Goal: Find specific page/section: Find specific page/section

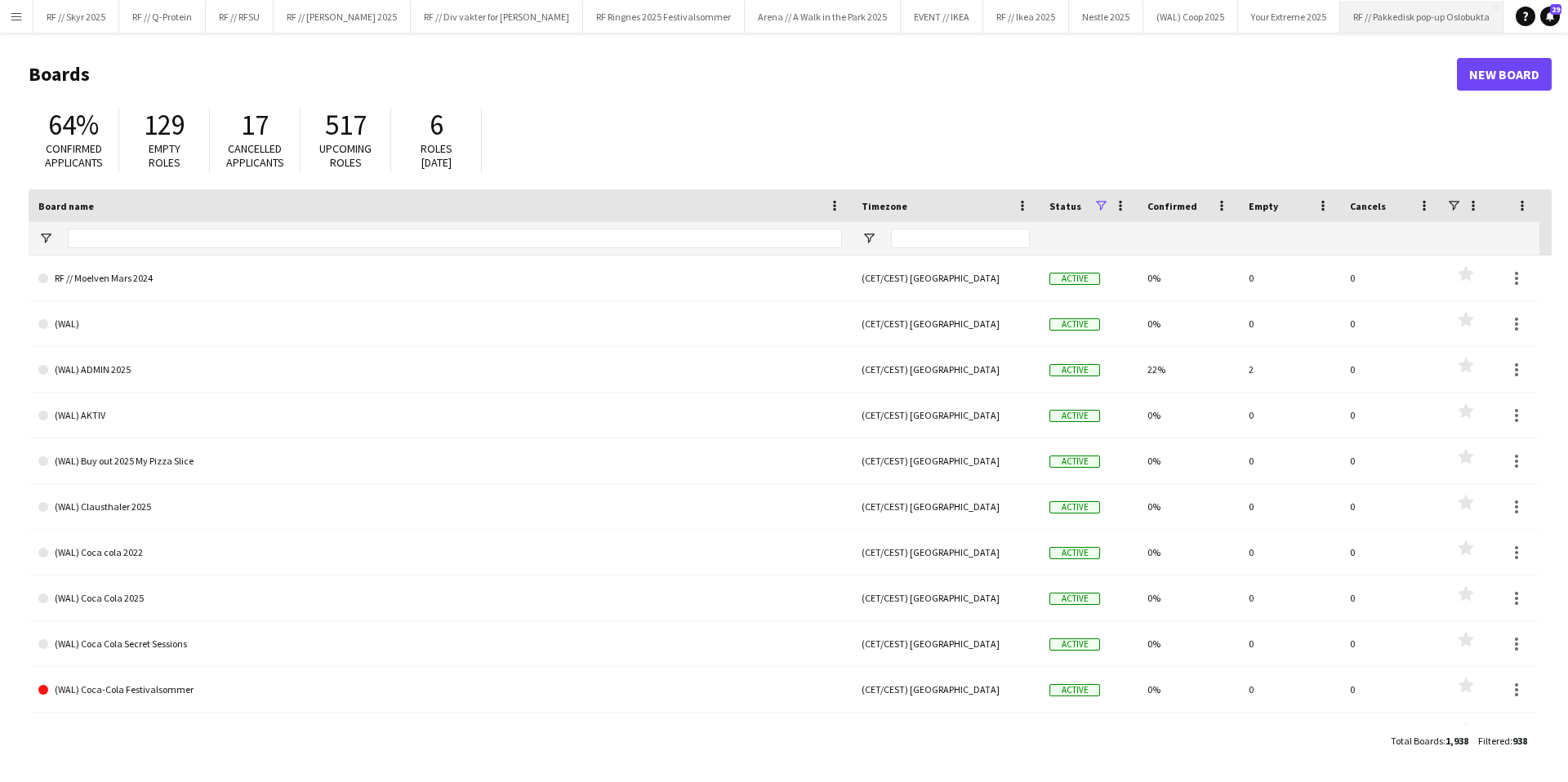
click at [1382, 5] on button "RF // Pakkedisk pop-up Oslobukta Close" at bounding box center [1422, 17] width 163 height 32
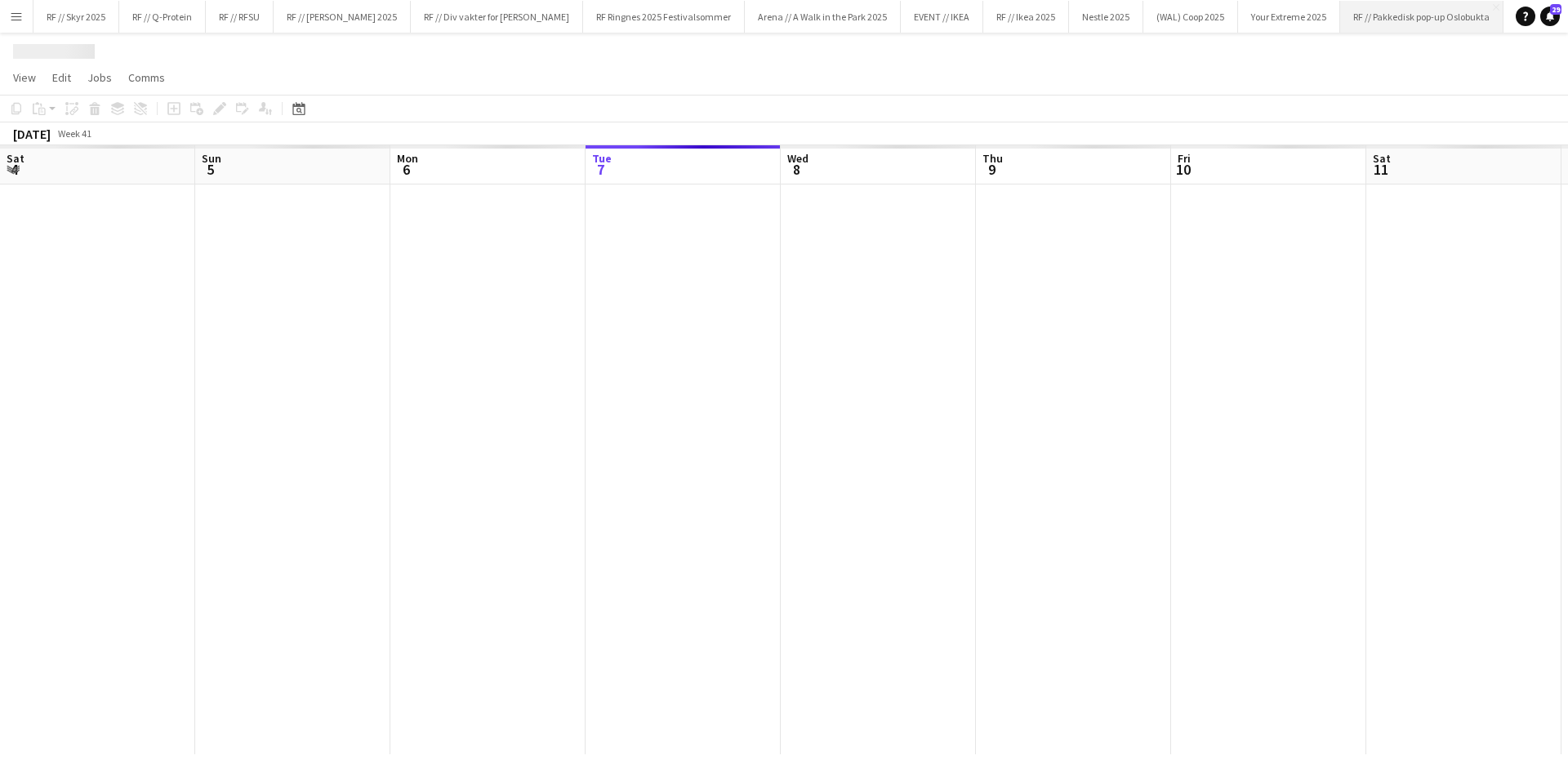
scroll to position [0, 390]
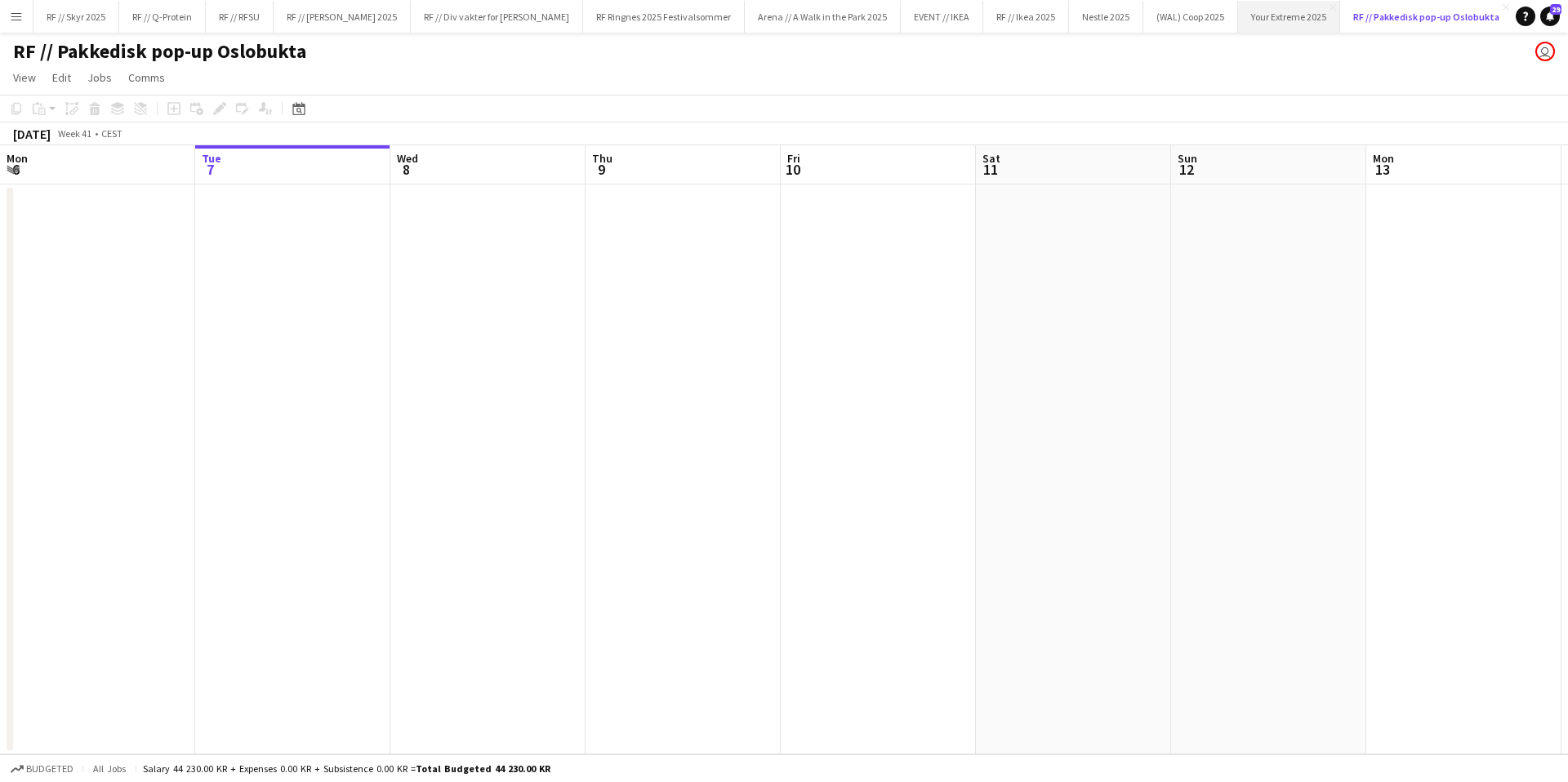
drag, startPoint x: 1337, startPoint y: 17, endPoint x: 1256, endPoint y: 15, distance: 81.0
click at [1256, 15] on div "RF // Skyr 2025 Close RF // Q-Protein Close RF // RFSU Close RF // [PERSON_NAME…" at bounding box center [771, 16] width 1476 height 33
drag, startPoint x: 1364, startPoint y: 16, endPoint x: 1329, endPoint y: 18, distance: 35.1
click at [1340, 18] on button "RF // Pakkedisk pop-up Oslobukta Close" at bounding box center [1427, 17] width 173 height 32
click at [1329, 8] on app-icon "Close" at bounding box center [1332, 8] width 7 height 7
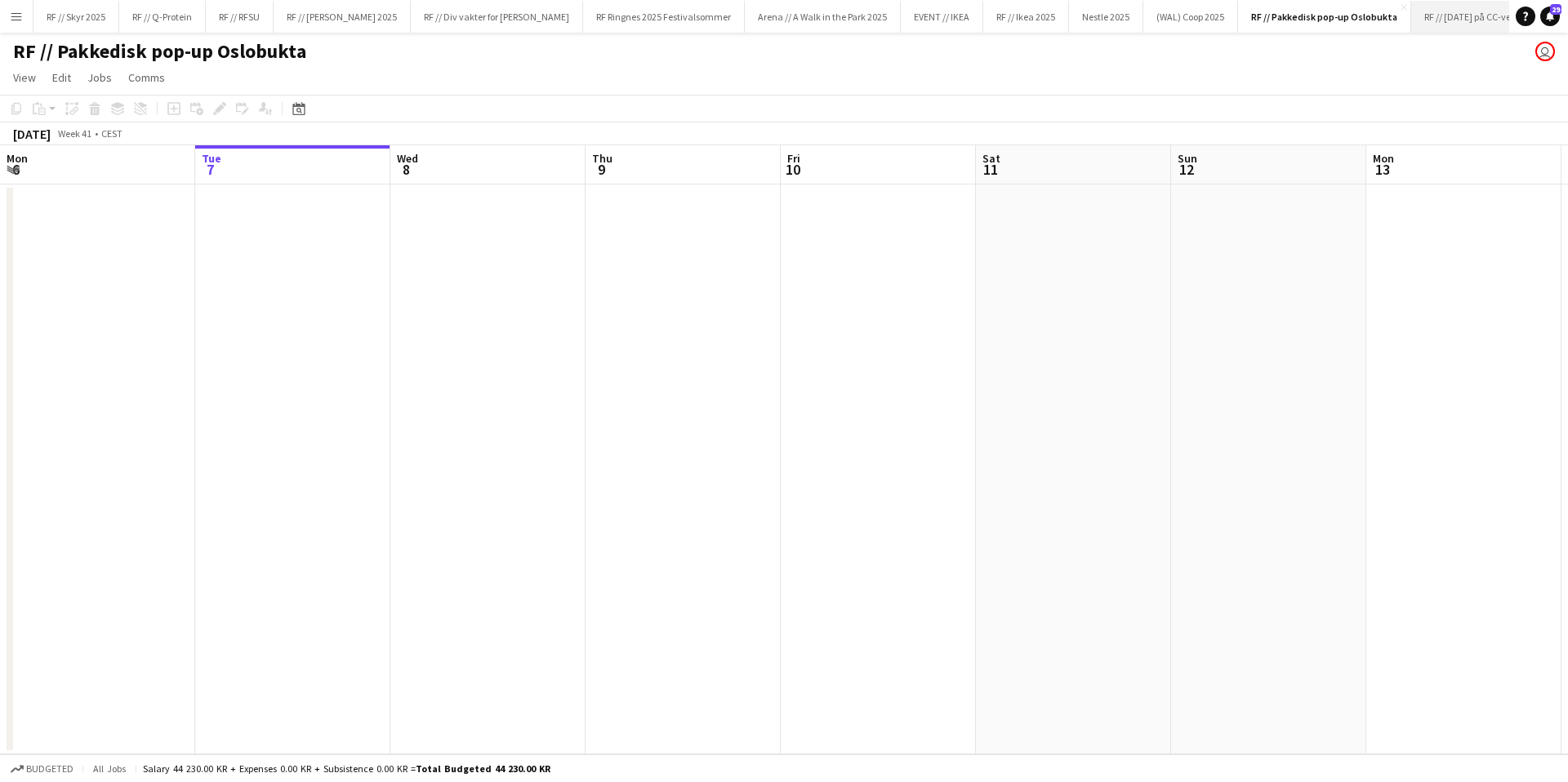
click at [1412, 14] on button "RF // [DATE] på CC-vest Close" at bounding box center [1472, 17] width 121 height 32
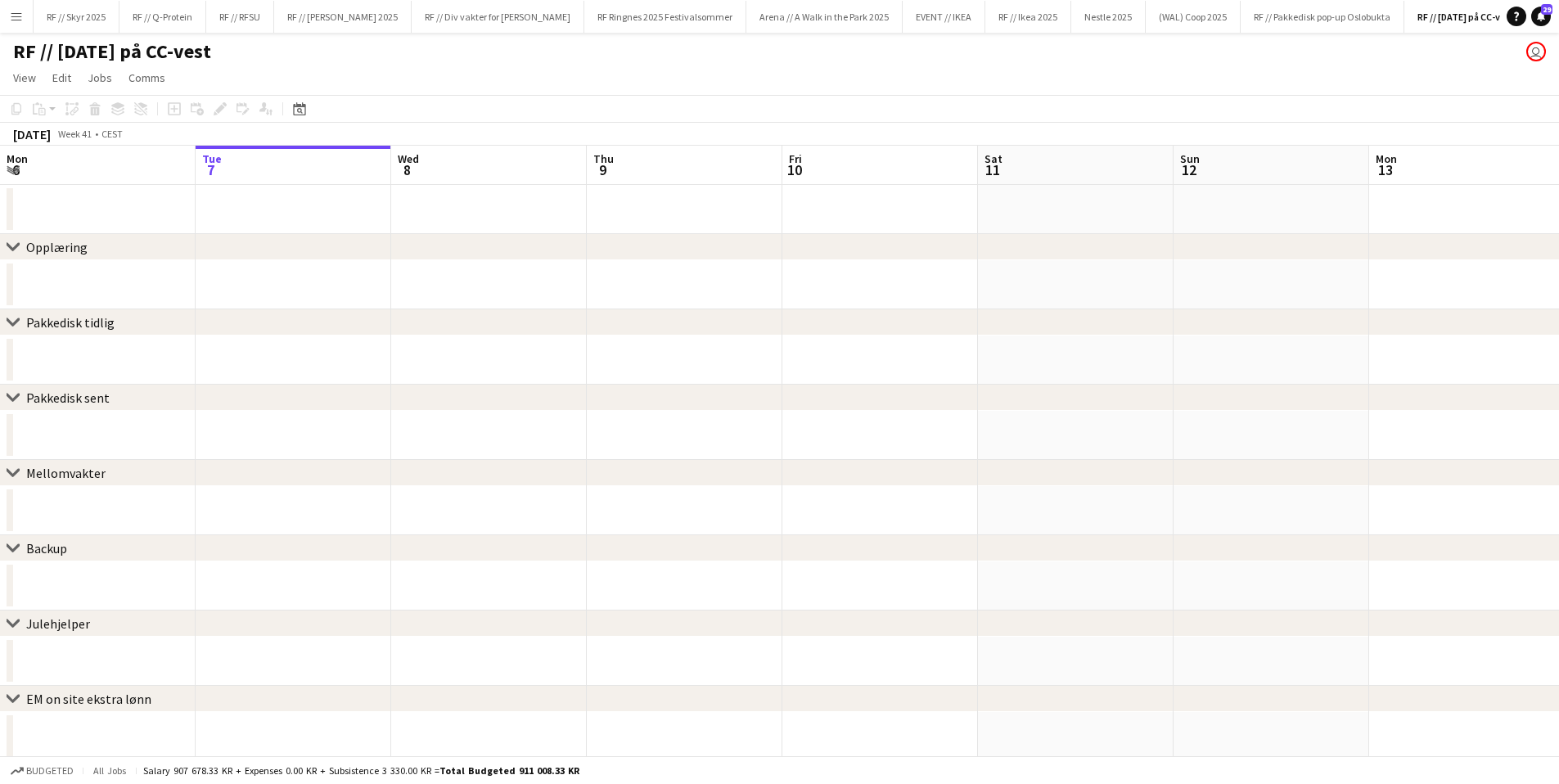
scroll to position [0, 430]
drag, startPoint x: 847, startPoint y: 303, endPoint x: 89, endPoint y: 329, distance: 758.4
click at [159, 325] on div "chevron-right Opplæring chevron-right Pakkedisk tidlig chevron-right Pakkedisk …" at bounding box center [779, 529] width 1559 height 766
drag, startPoint x: 957, startPoint y: 320, endPoint x: 327, endPoint y: 347, distance: 630.6
click at [424, 339] on div "chevron-right Opplæring chevron-right Pakkedisk tidlig chevron-right Pakkedisk …" at bounding box center [779, 529] width 1559 height 766
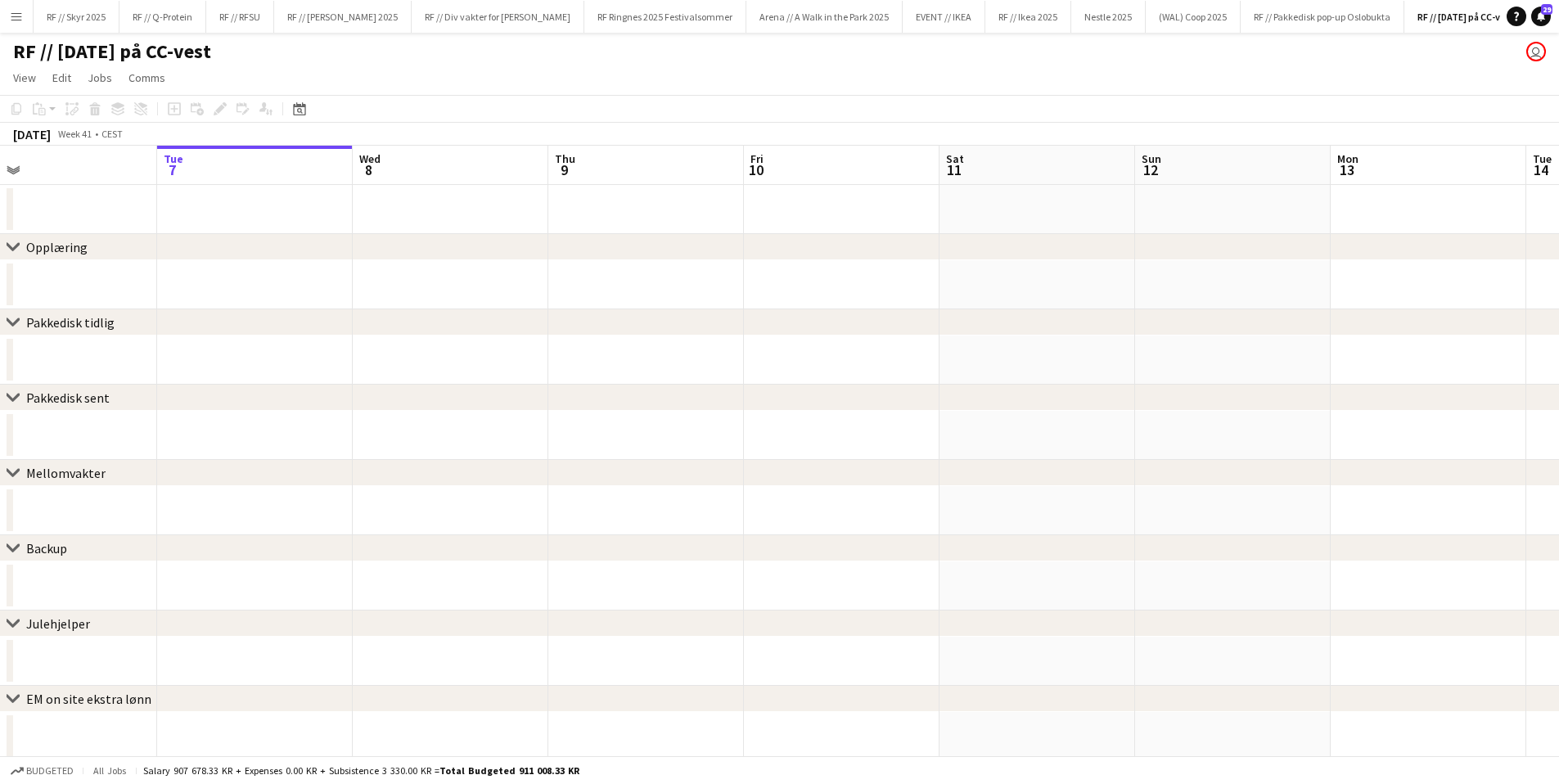
click at [51, 133] on div "[DATE]" at bounding box center [32, 134] width 38 height 16
click at [132, 135] on div "[DATE] Week 41 • CEST" at bounding box center [67, 134] width 136 height 23
drag, startPoint x: 312, startPoint y: 223, endPoint x: 352, endPoint y: 224, distance: 40.0
click at [352, 224] on app-calendar-viewport "Sat 4 Sun 5 Mon 6 Tue 7 Wed 8 Thu 9 Fri 10 Sat 11 Sun 12 Mon 13 Tue 14 Wed 15 T…" at bounding box center [779, 529] width 1559 height 766
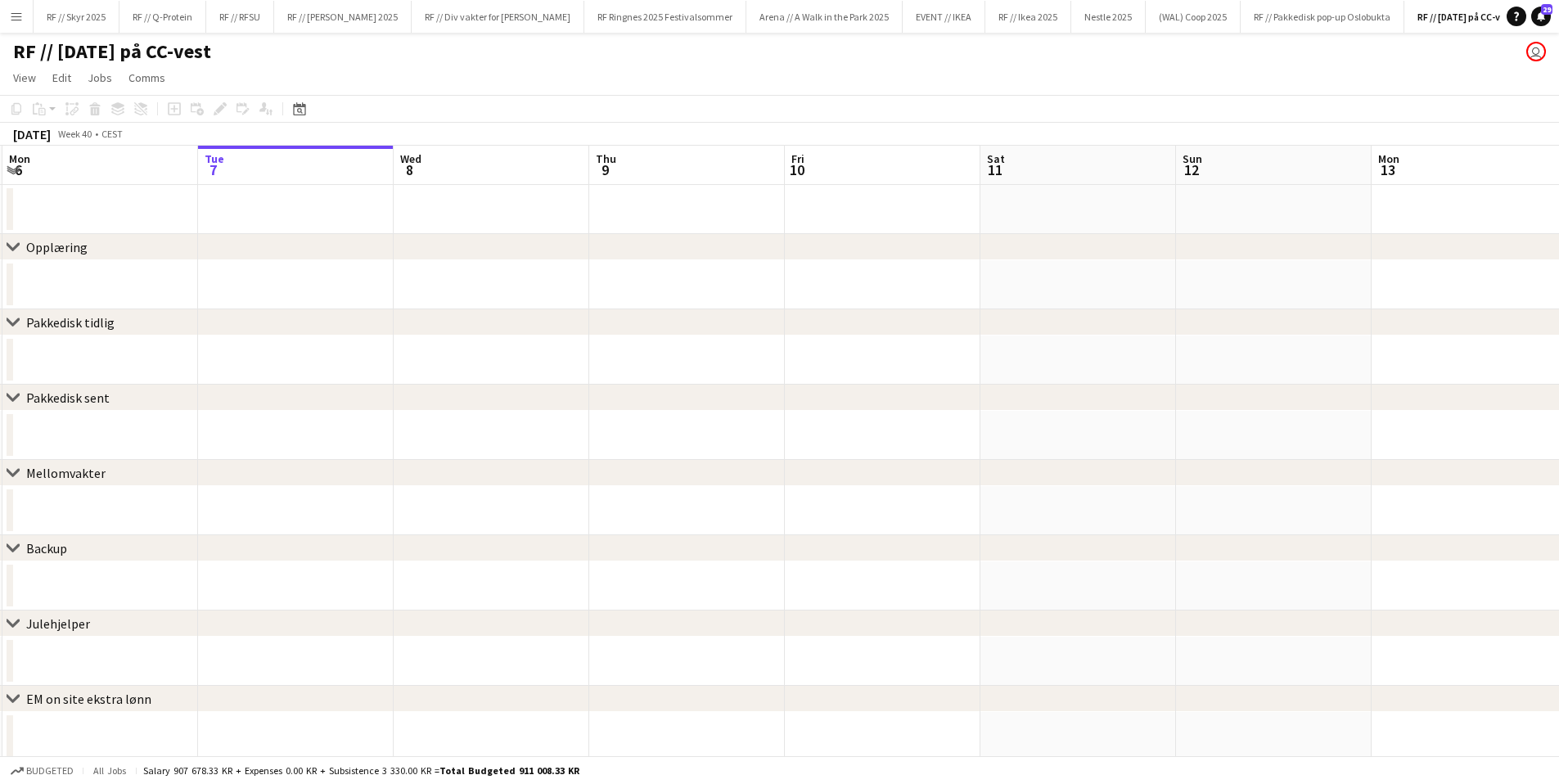
click at [90, 130] on span "Week 40" at bounding box center [74, 133] width 41 height 13
click at [38, 138] on div "[DATE]" at bounding box center [32, 134] width 38 height 16
click at [123, 133] on div "CEST" at bounding box center [111, 133] width 21 height 13
click at [45, 134] on div "[DATE]" at bounding box center [32, 134] width 38 height 16
click at [95, 135] on span "Week 40" at bounding box center [74, 133] width 41 height 13
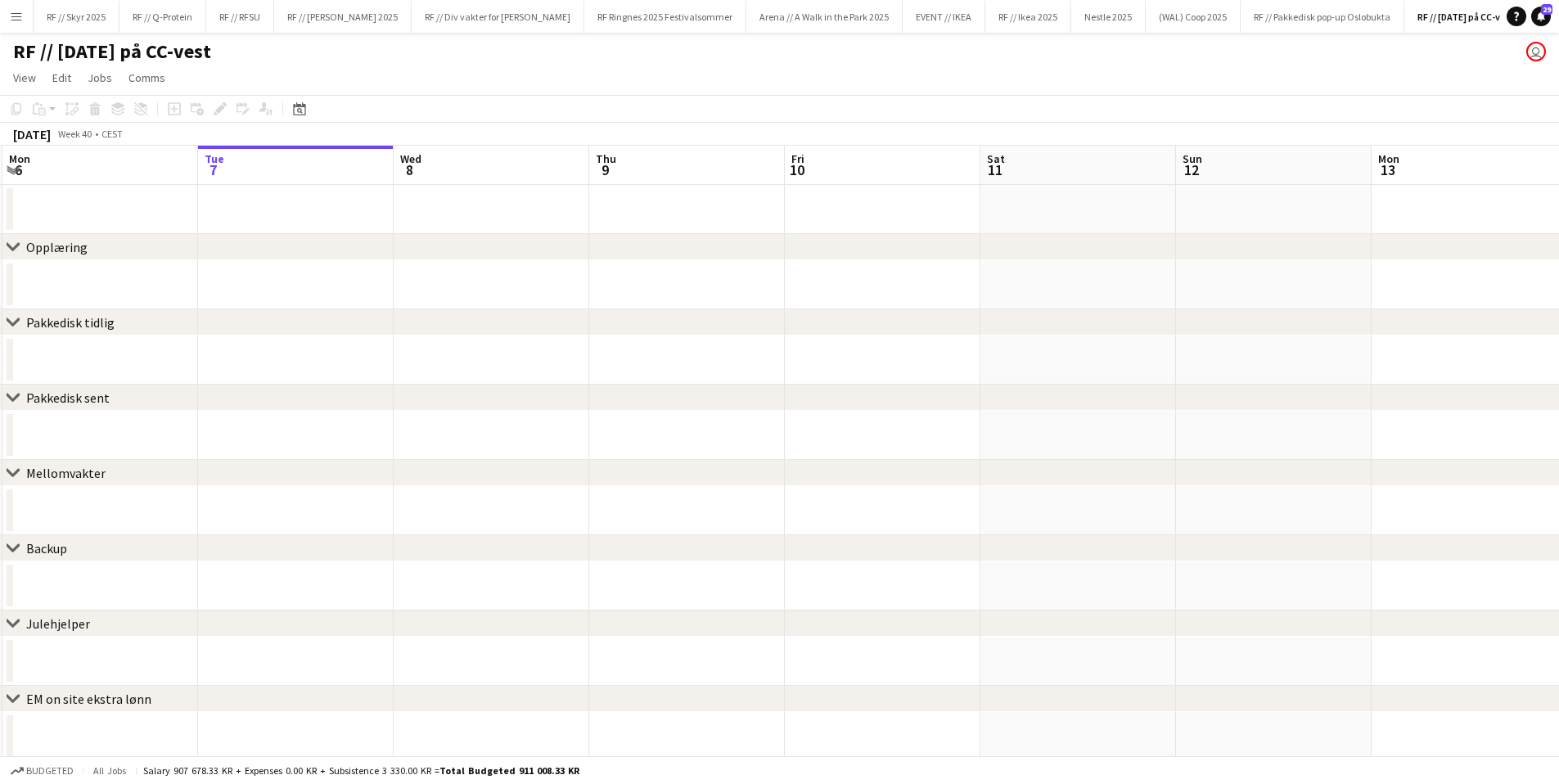
drag, startPoint x: 652, startPoint y: 115, endPoint x: 588, endPoint y: 154, distance: 74.9
click at [653, 115] on app-toolbar "Copy Paste Paste Command V Paste with crew Command Shift V Paste linked Job [GE…" at bounding box center [779, 109] width 1559 height 28
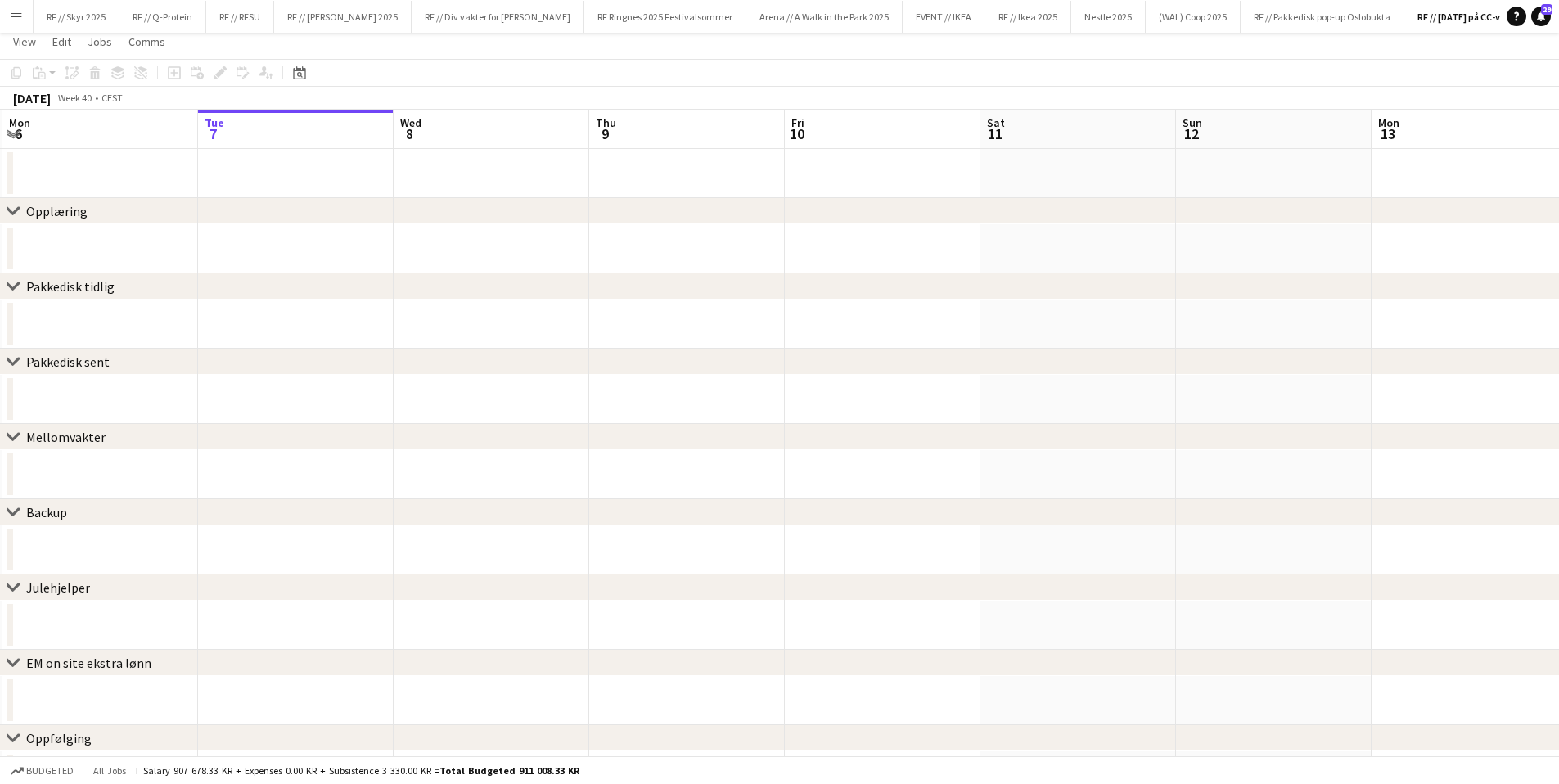
scroll to position [0, 0]
